Goal: Obtain resource: Obtain resource

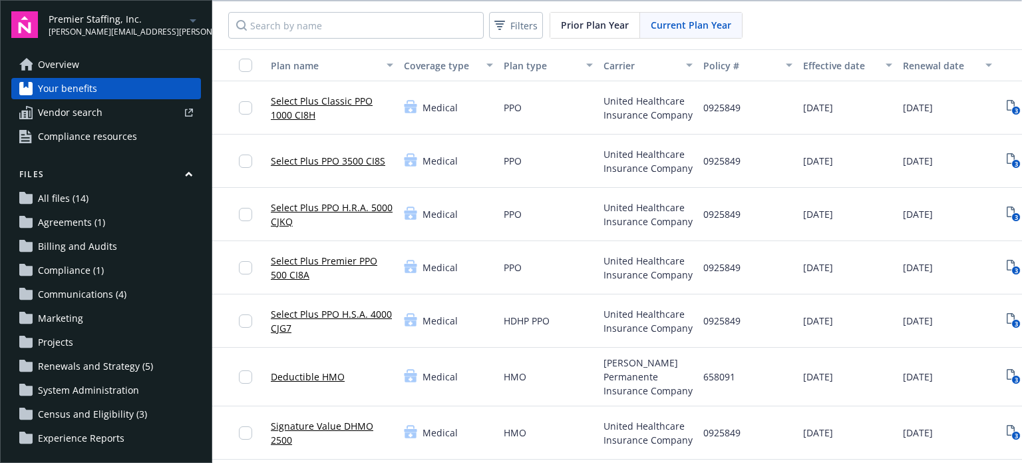
scroll to position [67, 95]
click at [80, 29] on span "[PERSON_NAME][EMAIL_ADDRESS][PERSON_NAME][DOMAIN_NAME]" at bounding box center [117, 32] width 136 height 12
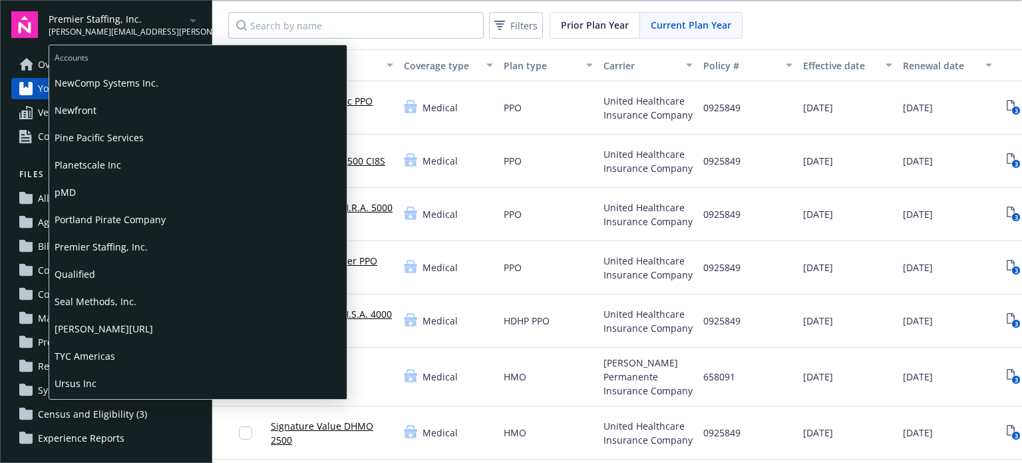
scroll to position [666, 0]
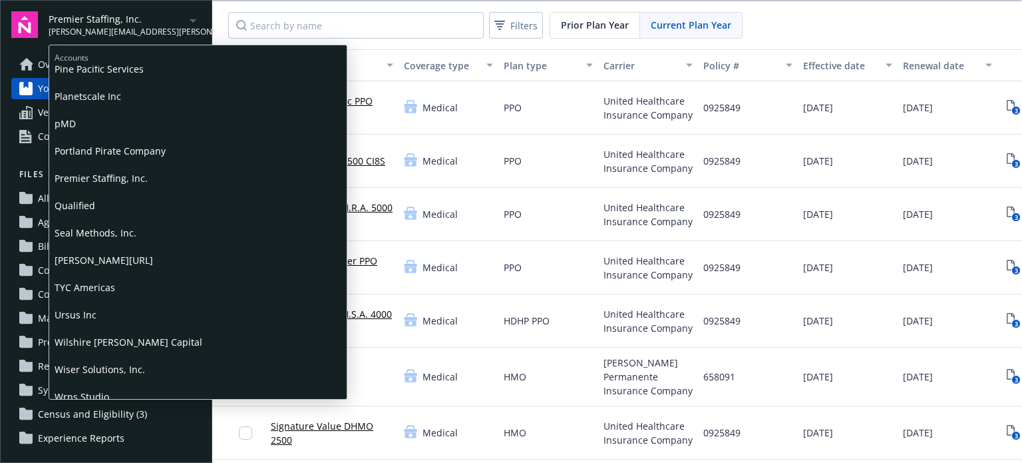
click at [79, 255] on span "[PERSON_NAME][URL]" at bounding box center [198, 259] width 287 height 27
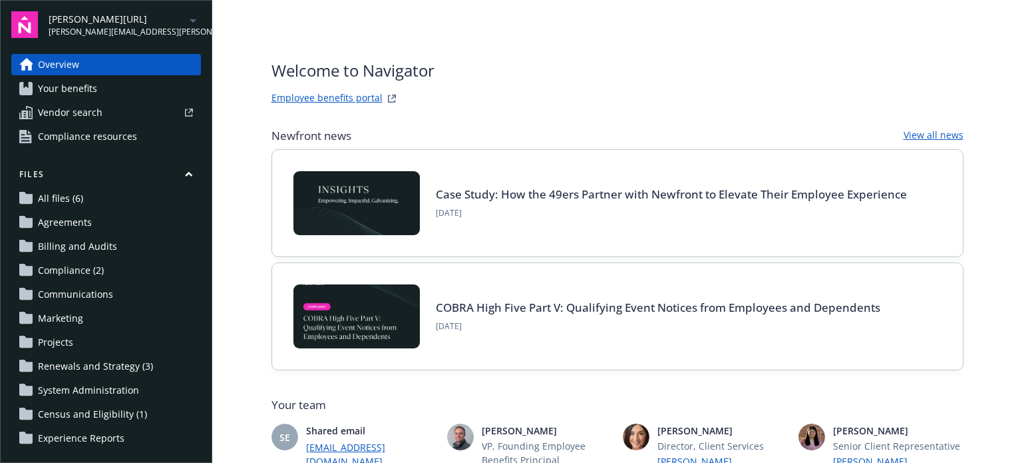
click at [52, 95] on span "Your benefits" at bounding box center [67, 88] width 59 height 21
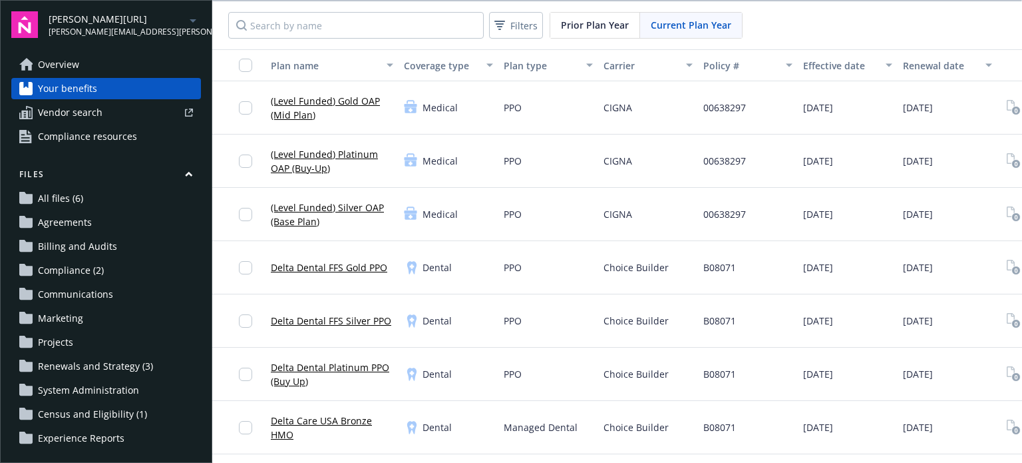
click at [329, 205] on link "(Level Funded) Silver OAP (Base Plan)" at bounding box center [332, 214] width 122 height 28
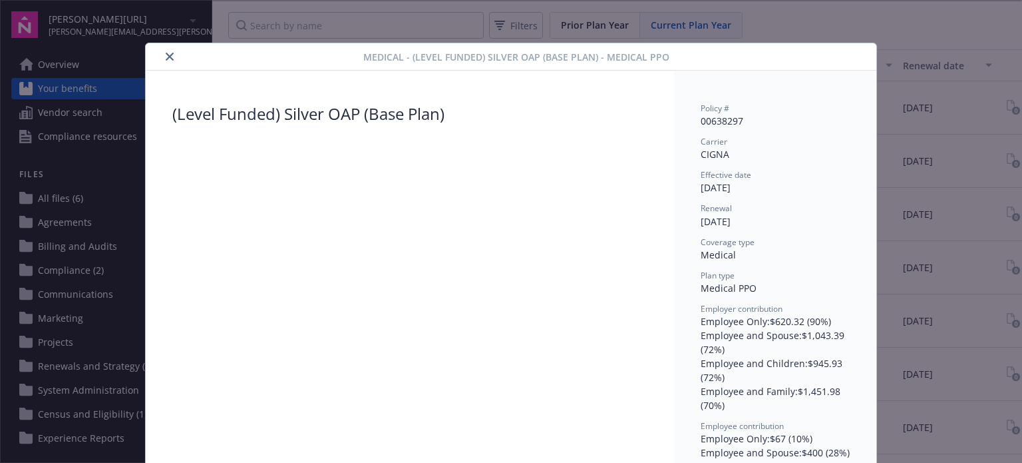
click at [167, 55] on icon "close" at bounding box center [170, 57] width 8 height 8
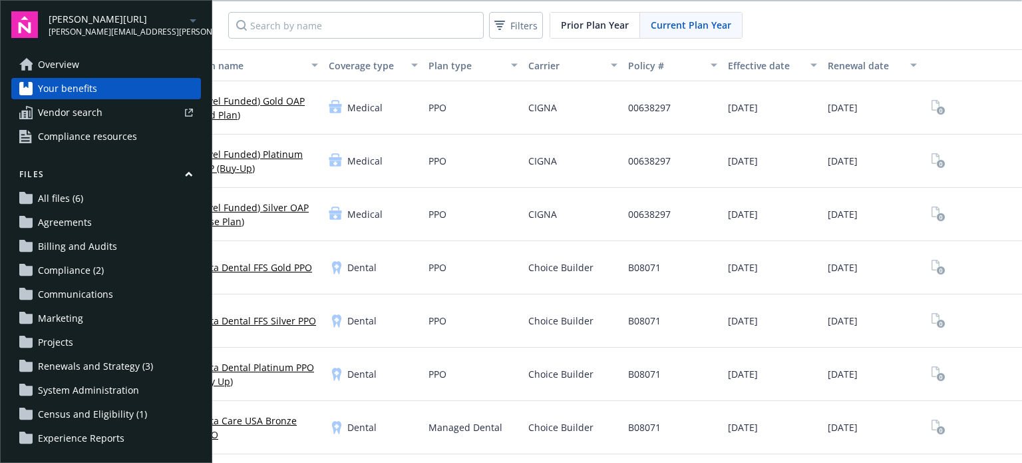
scroll to position [0, 95]
click at [932, 212] on icon "View Plan Documents" at bounding box center [939, 213] width 14 height 15
click at [608, 23] on span "Prior Plan Year" at bounding box center [595, 25] width 68 height 14
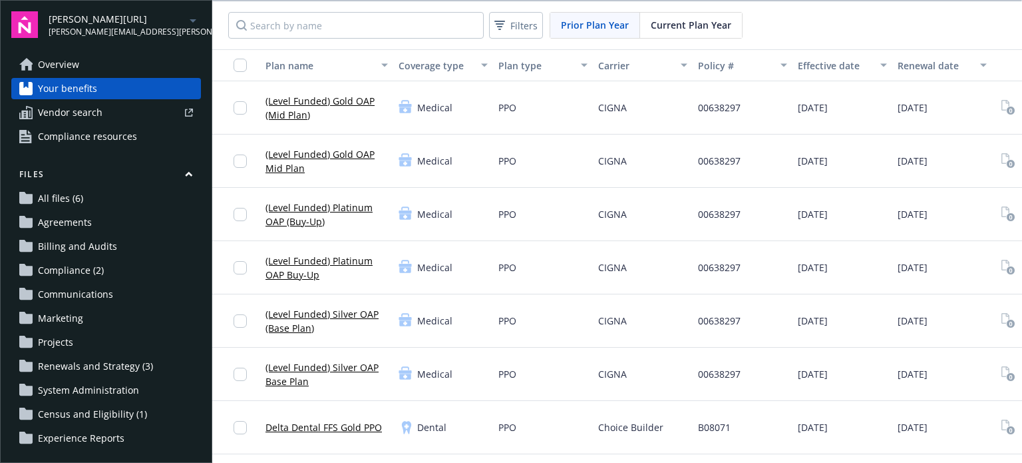
scroll to position [0, 0]
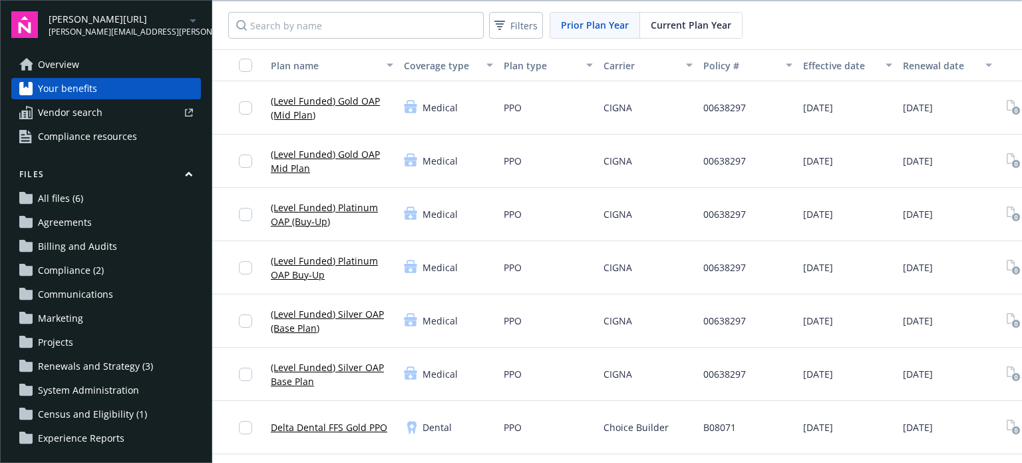
click at [79, 364] on span "Renewals and Strategy (3)" at bounding box center [95, 365] width 115 height 21
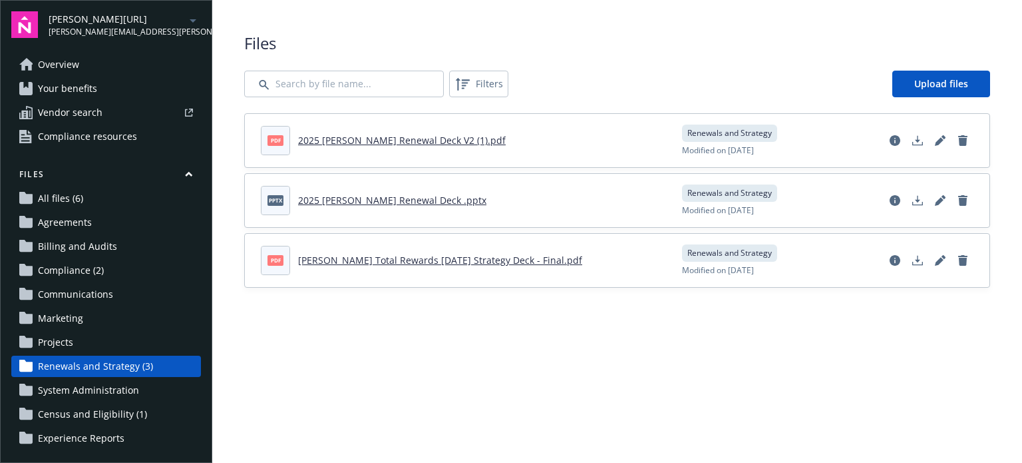
click at [368, 138] on link "2025 [PERSON_NAME] Renewal Deck V2 (1).pdf" at bounding box center [402, 140] width 208 height 13
